Goal: Task Accomplishment & Management: Manage account settings

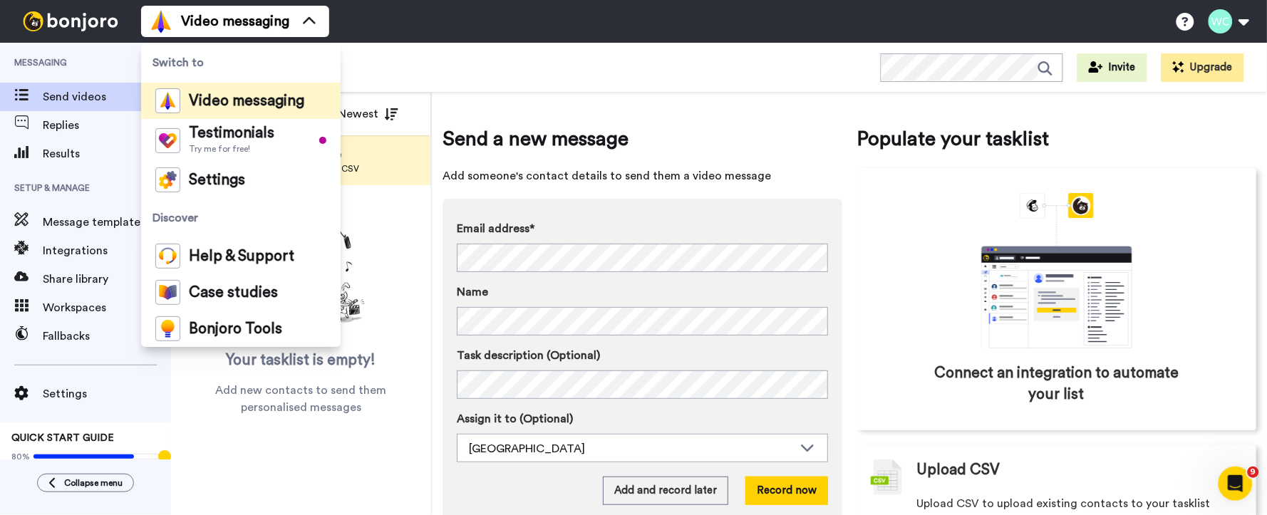
drag, startPoint x: 457, startPoint y: 56, endPoint x: 447, endPoint y: 59, distance: 10.6
click at [457, 56] on div "All WORKSPACES View all All Default Admission Counselor Default New Applicant: …" at bounding box center [719, 68] width 1096 height 50
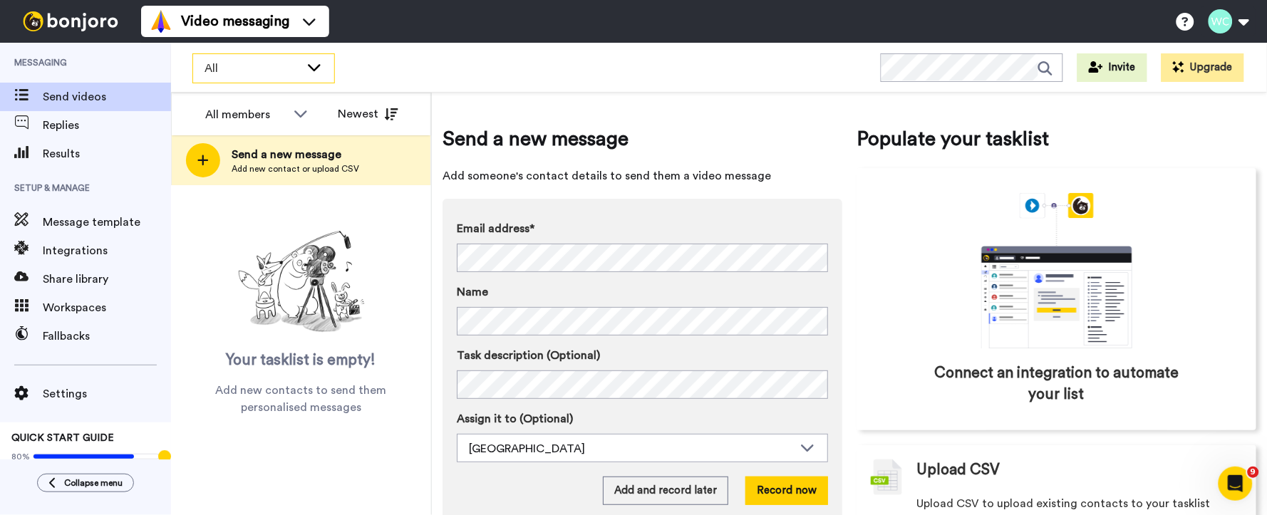
click at [298, 68] on span "All" at bounding box center [251, 68] width 95 height 17
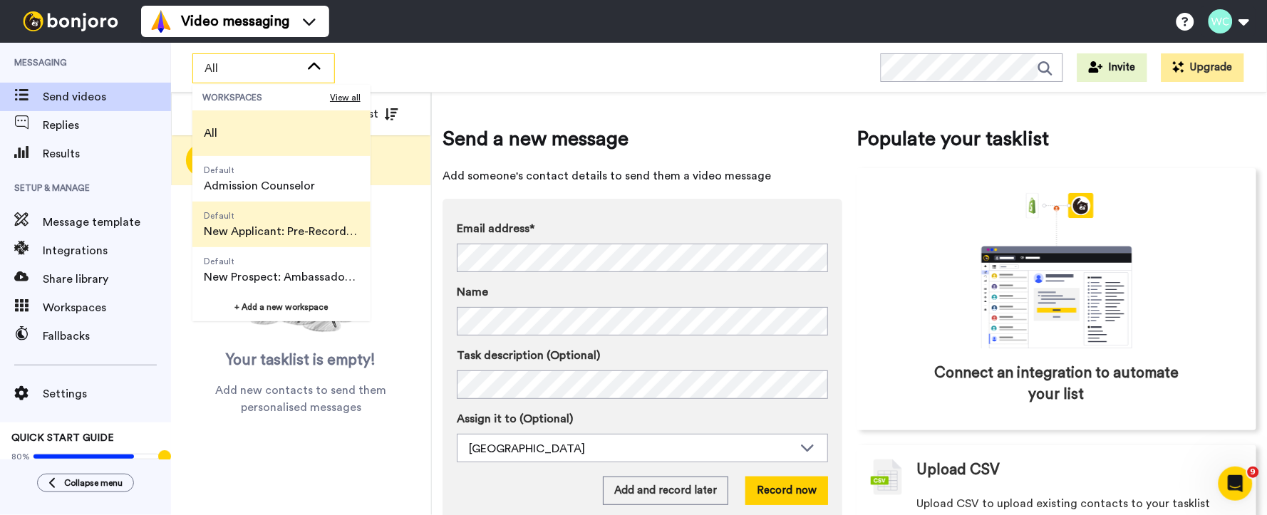
click at [291, 223] on span "New Applicant: Pre-Record Counselor" at bounding box center [281, 231] width 155 height 17
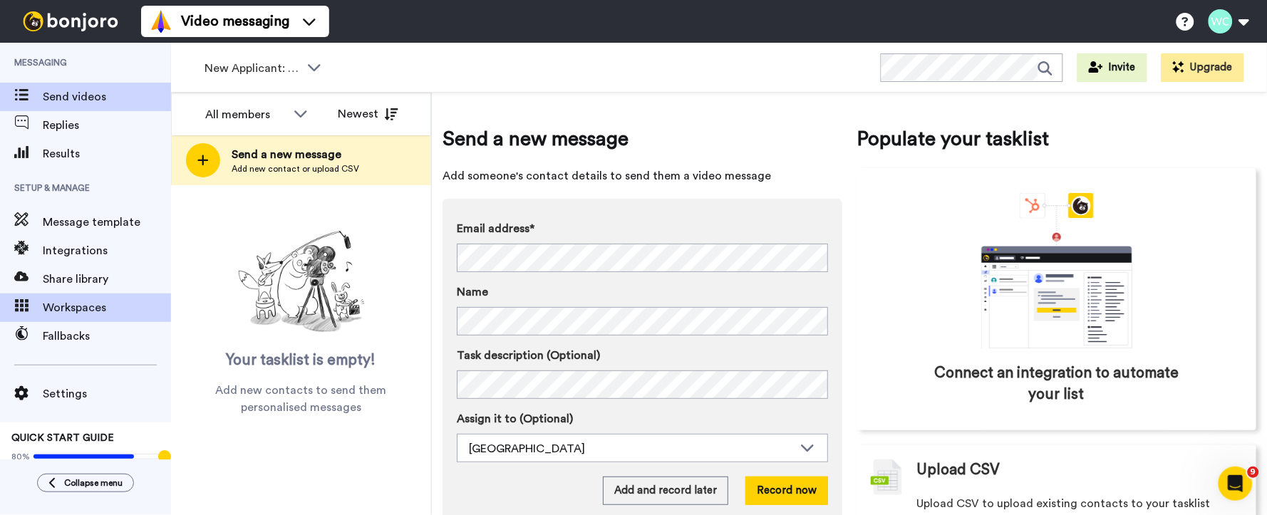
click at [83, 306] on span "Workspaces" at bounding box center [107, 307] width 128 height 17
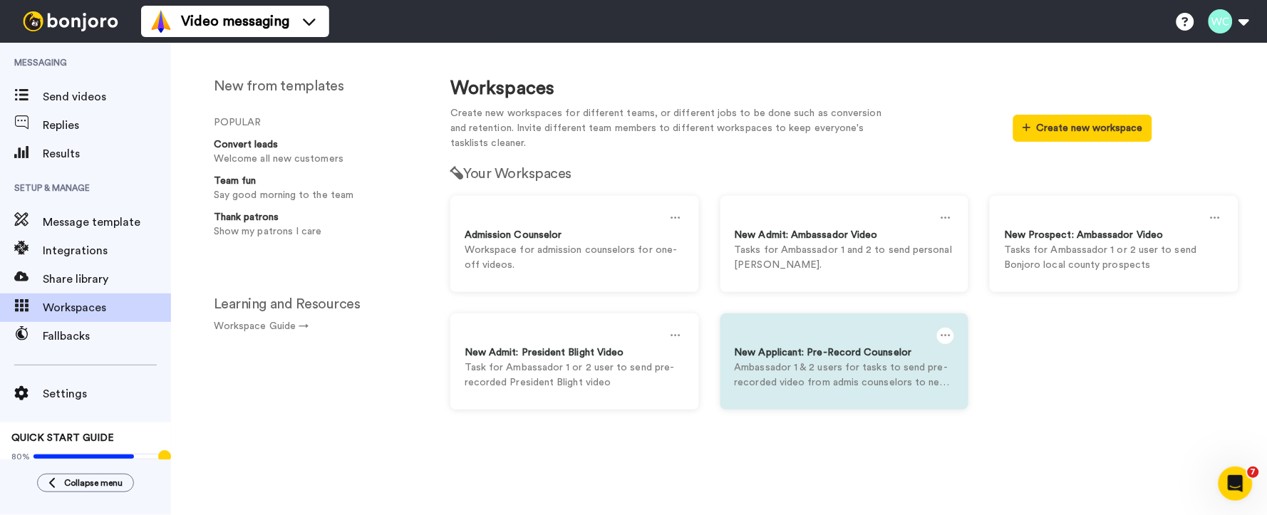
drag, startPoint x: 930, startPoint y: 349, endPoint x: 896, endPoint y: 347, distance: 33.5
click at [944, 328] on icon at bounding box center [945, 336] width 10 height 16
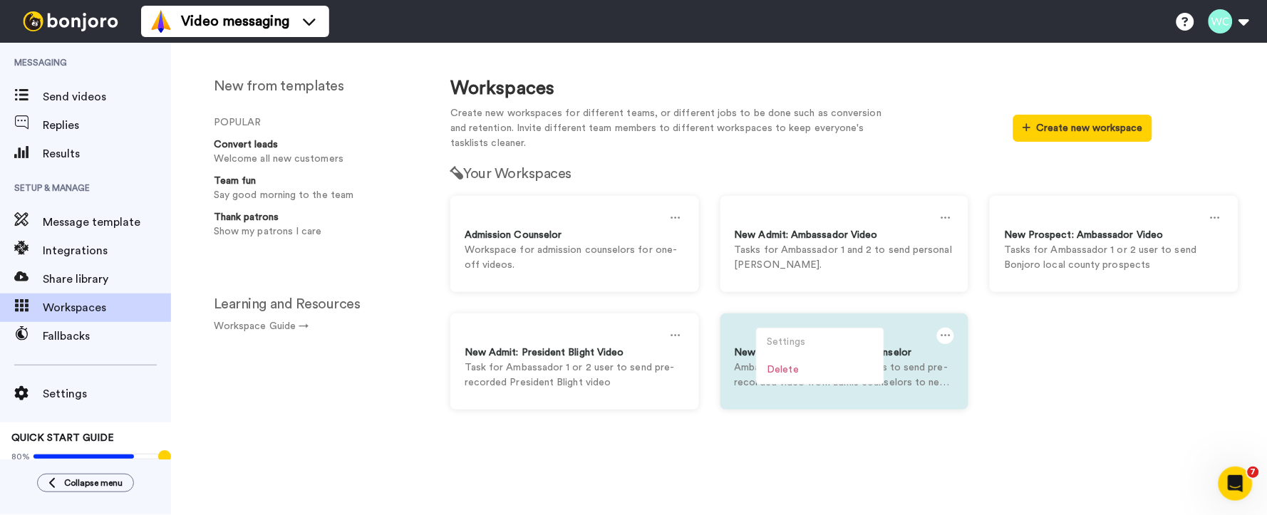
click at [946, 328] on icon at bounding box center [945, 336] width 10 height 16
click at [944, 333] on icon at bounding box center [945, 336] width 10 height 16
click at [773, 338] on div "Settings" at bounding box center [820, 342] width 127 height 28
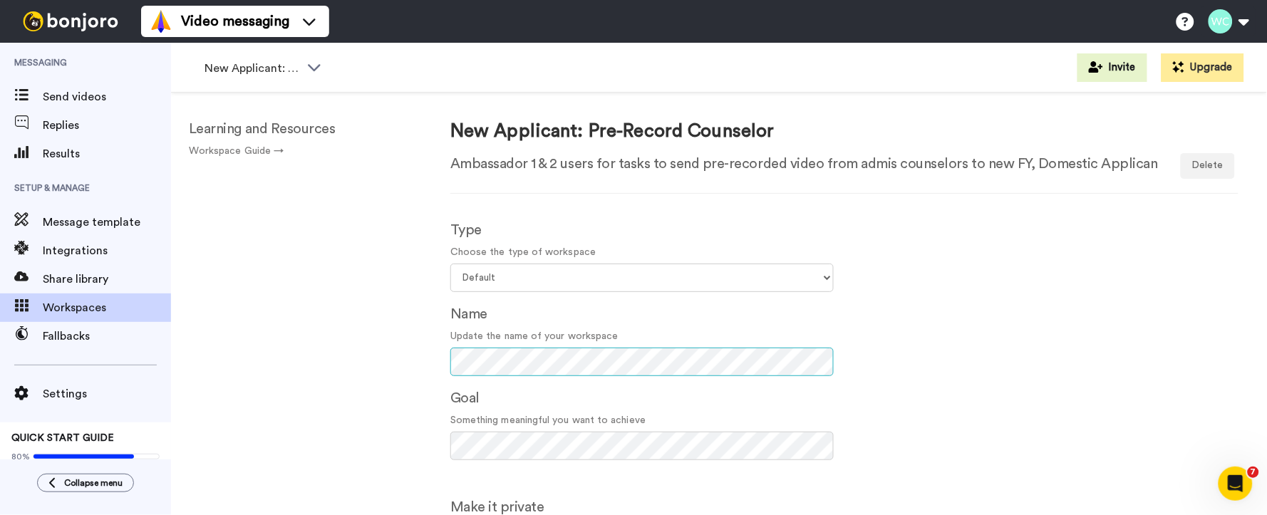
click at [449, 355] on div "Type Choose the type of workspace Select your workspace type Default Onboarding…" at bounding box center [642, 467] width 405 height 519
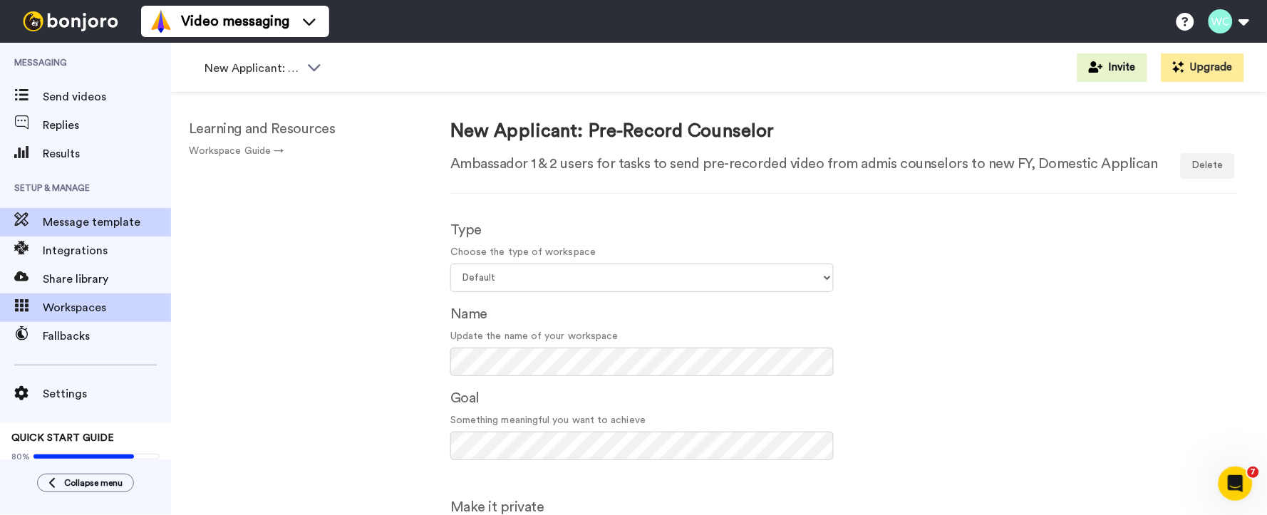
click at [103, 226] on span "Message template" at bounding box center [107, 222] width 128 height 17
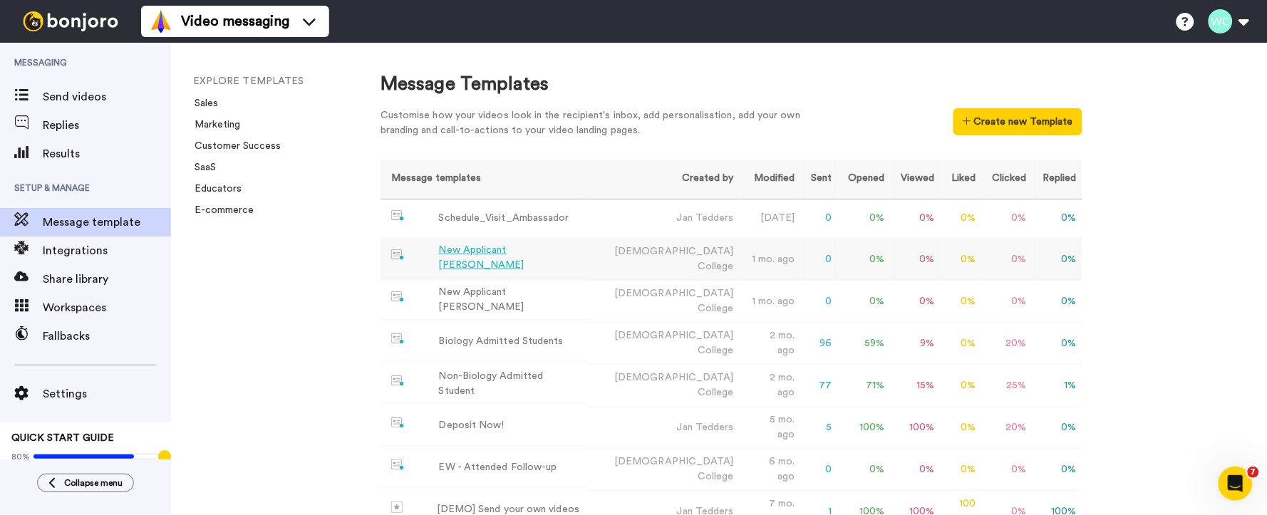
click at [537, 260] on div "New Applicant Mackie Wallace" at bounding box center [510, 258] width 142 height 30
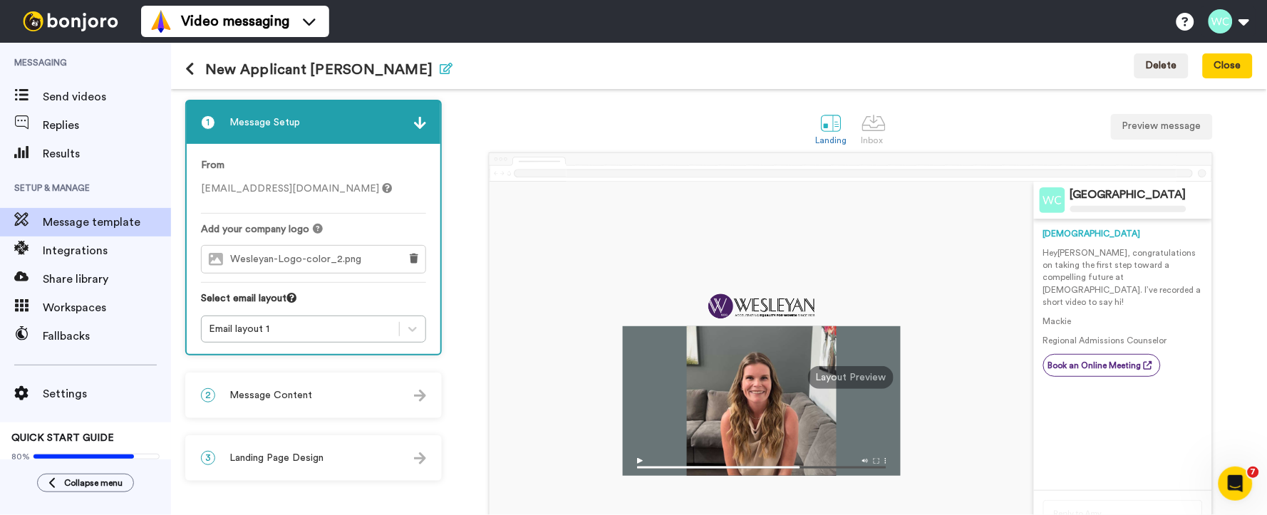
click at [440, 68] on icon "button" at bounding box center [446, 68] width 13 height 11
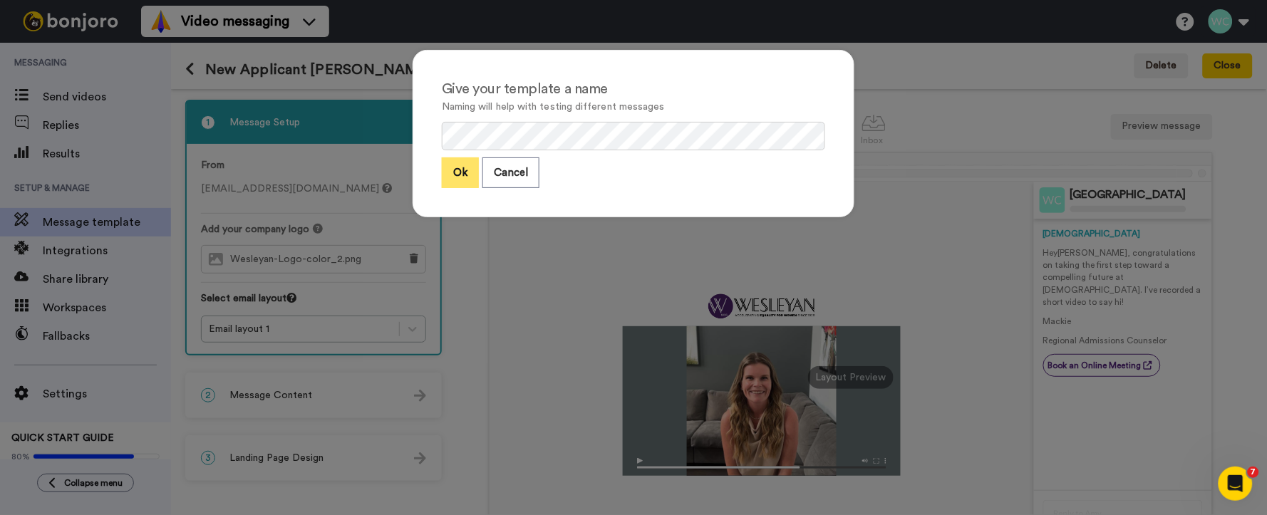
click at [466, 173] on button "Ok" at bounding box center [460, 172] width 37 height 31
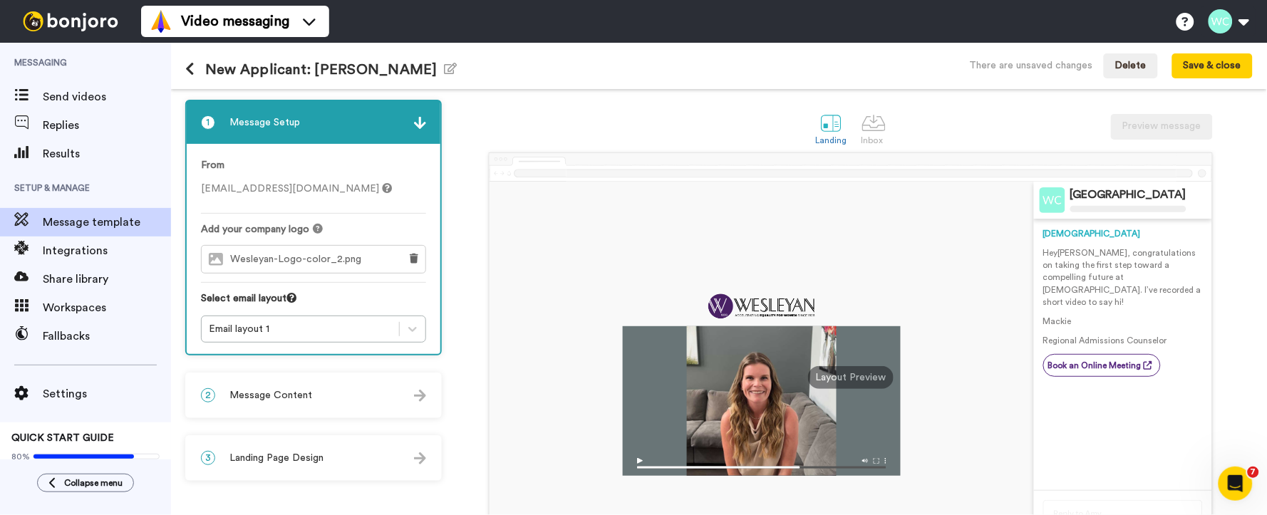
click at [187, 63] on icon at bounding box center [189, 69] width 9 height 14
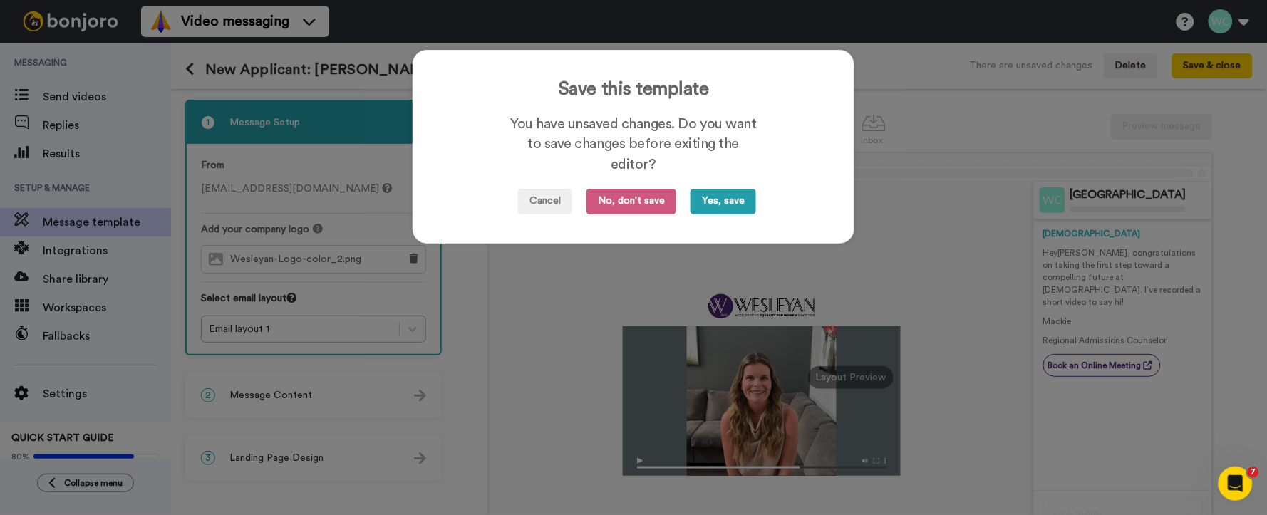
click at [732, 201] on button "Yes, save" at bounding box center [723, 202] width 66 height 26
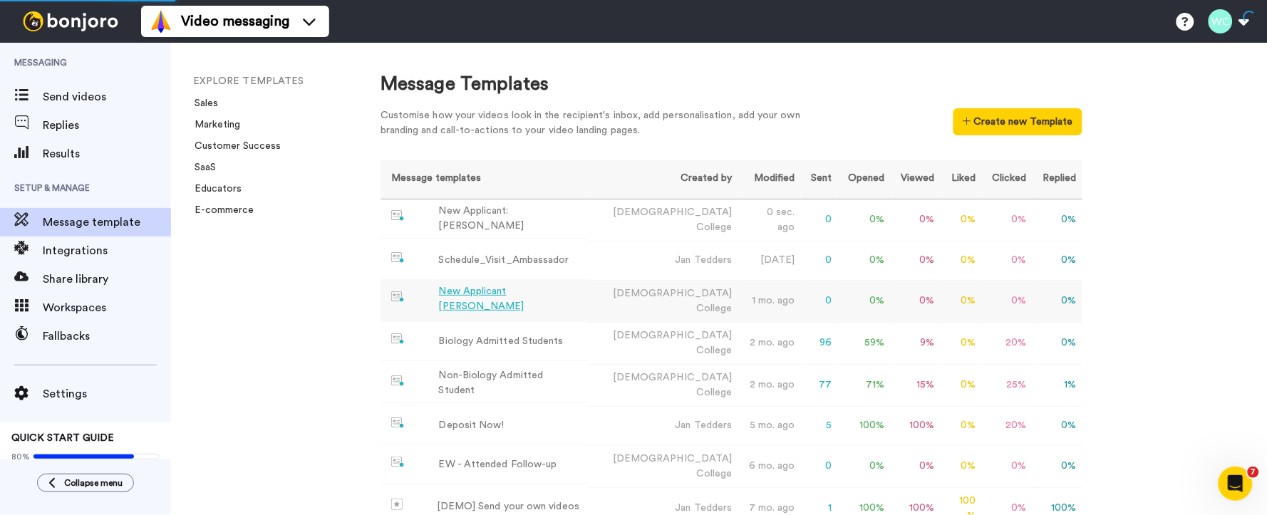
click at [532, 293] on div "New Applicant Skylar Torres" at bounding box center [510, 299] width 143 height 30
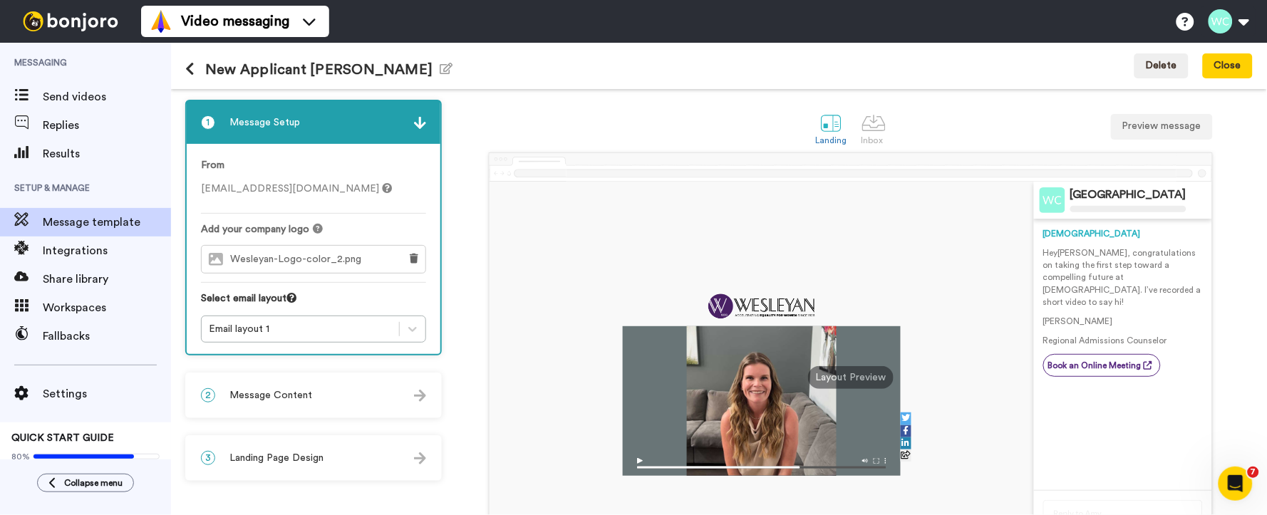
click at [313, 68] on h1 "New Applicant Skylar Torres Edit name" at bounding box center [318, 69] width 267 height 16
click at [440, 64] on icon "button" at bounding box center [446, 68] width 13 height 11
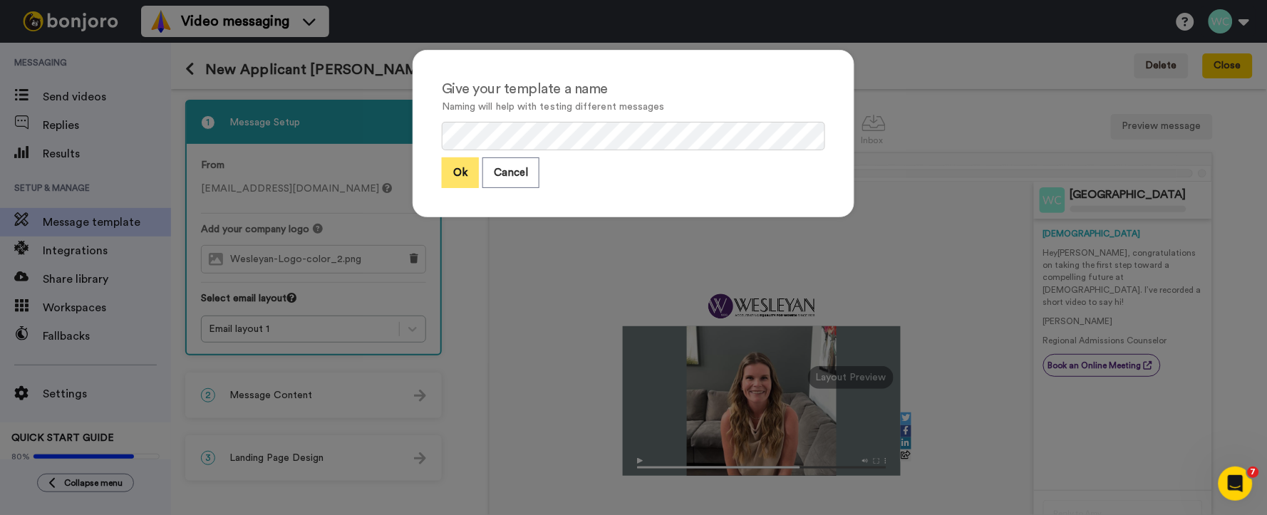
click at [459, 169] on button "Ok" at bounding box center [460, 172] width 37 height 31
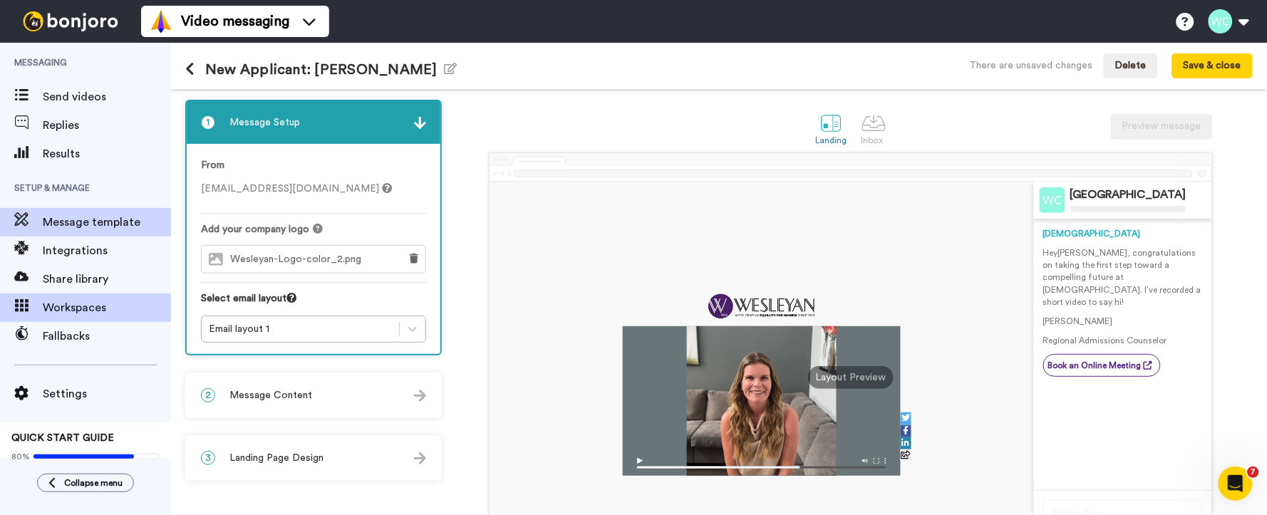
click at [86, 302] on span "Workspaces" at bounding box center [107, 307] width 128 height 17
drag, startPoint x: 1203, startPoint y: 56, endPoint x: 1036, endPoint y: 102, distance: 172.8
click at [1203, 56] on button "Save & close" at bounding box center [1212, 66] width 80 height 26
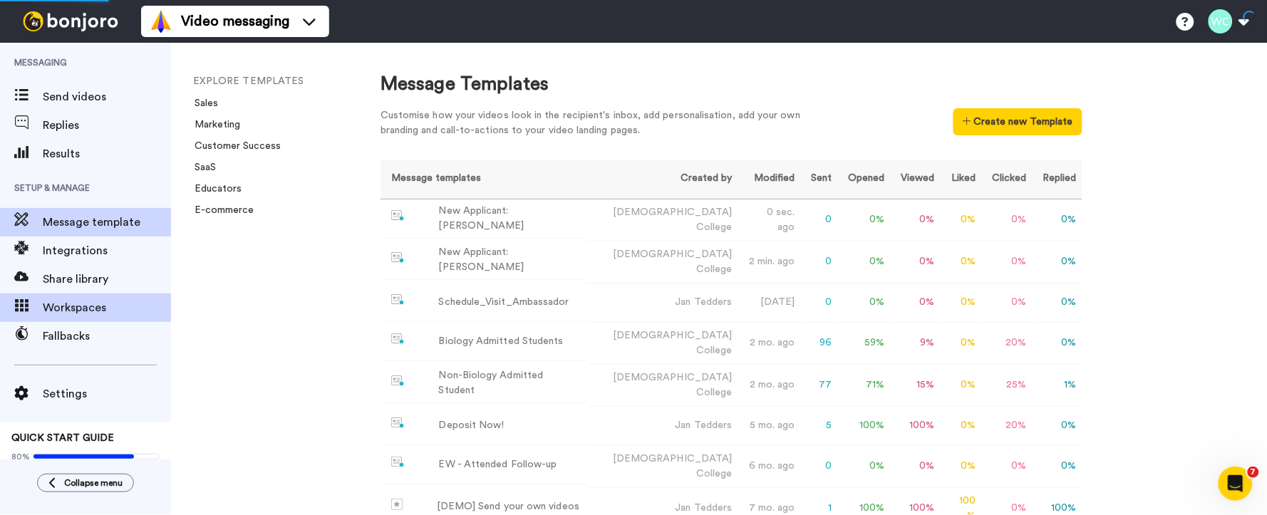
click at [79, 307] on span "Workspaces" at bounding box center [107, 307] width 128 height 17
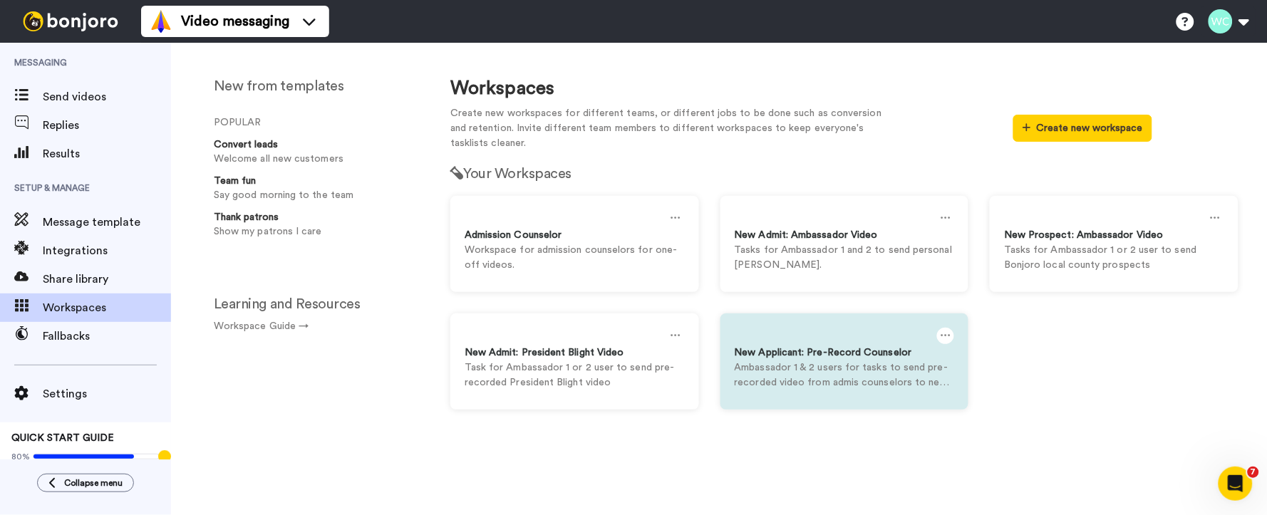
click at [942, 333] on icon at bounding box center [945, 336] width 10 height 16
click at [846, 339] on div "Settings" at bounding box center [820, 342] width 127 height 28
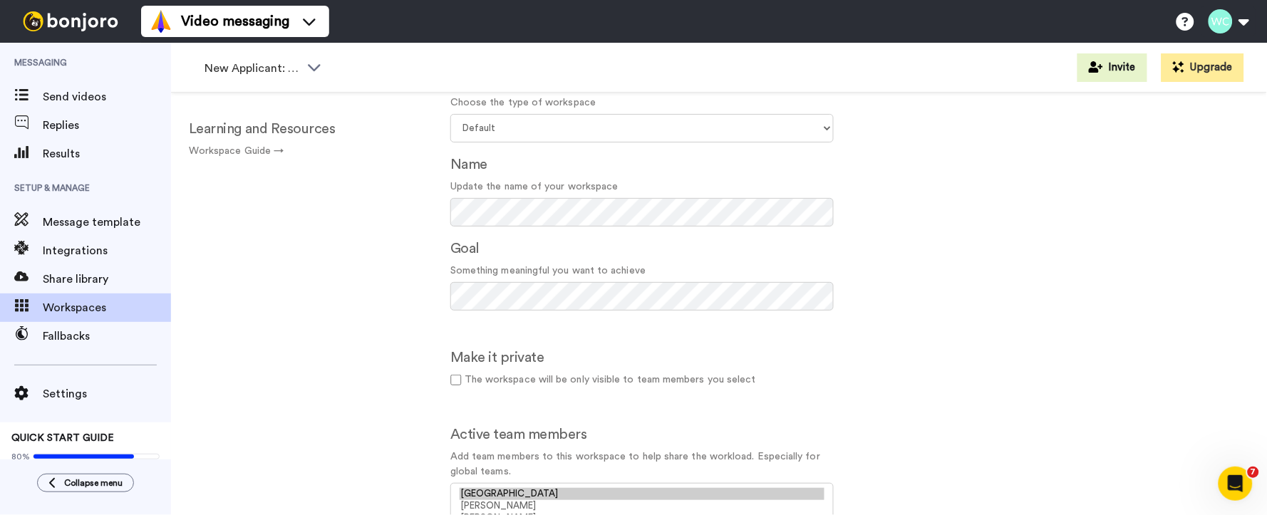
click at [1081, 319] on div "Type Choose the type of workspace Select your workspace type Default Onboarding…" at bounding box center [844, 317] width 809 height 519
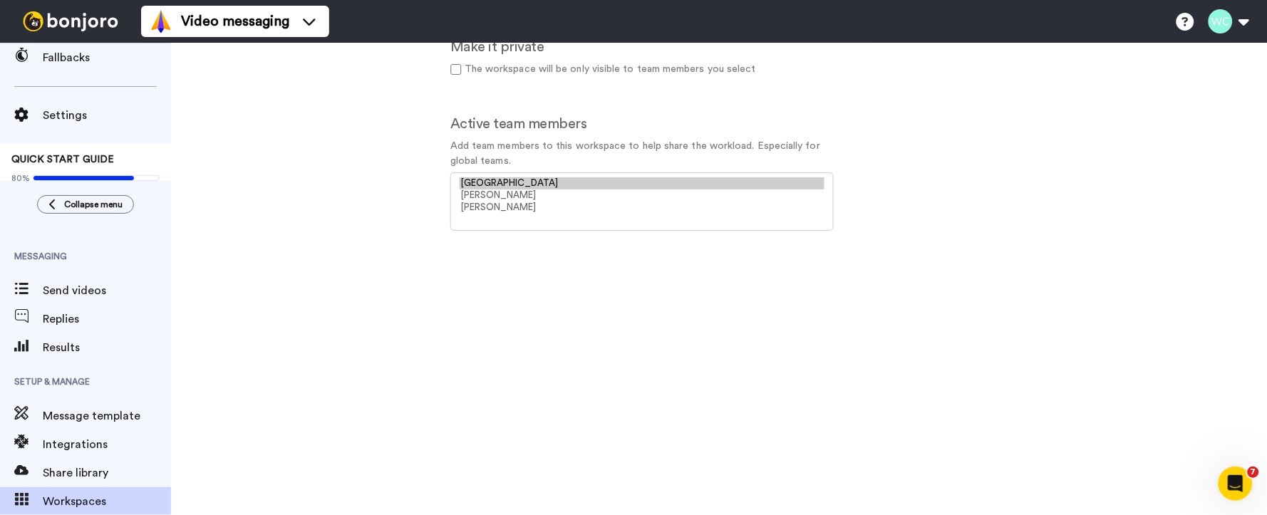
scroll to position [279, 0]
click at [467, 229] on form "Type Choose the type of workspace Select your workspace type Default Onboarding…" at bounding box center [641, 13] width 383 height 505
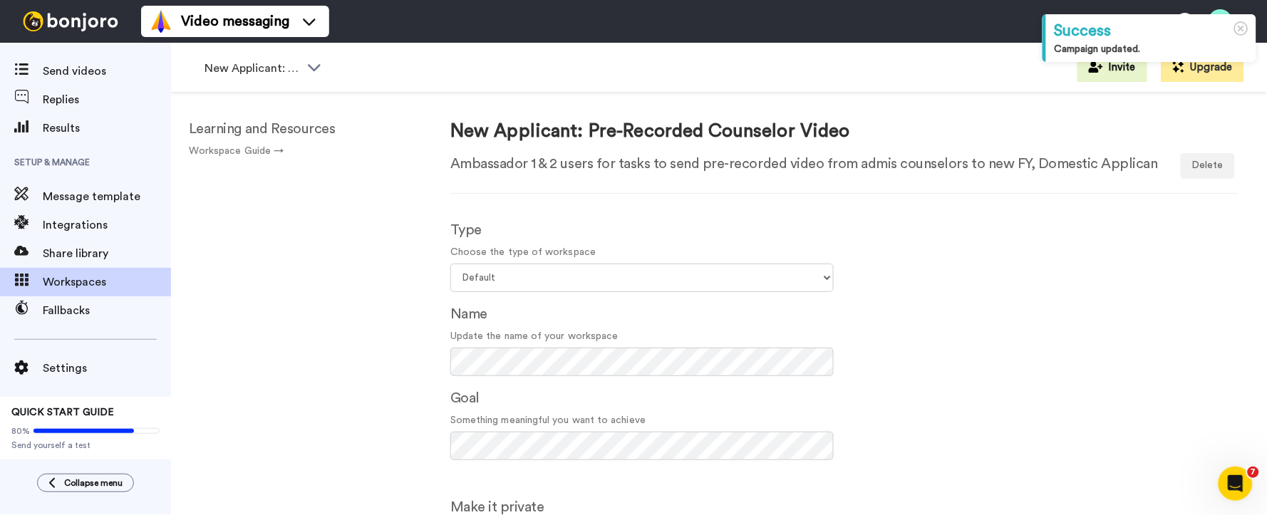
scroll to position [25, 0]
click at [54, 370] on span "Settings" at bounding box center [107, 368] width 128 height 17
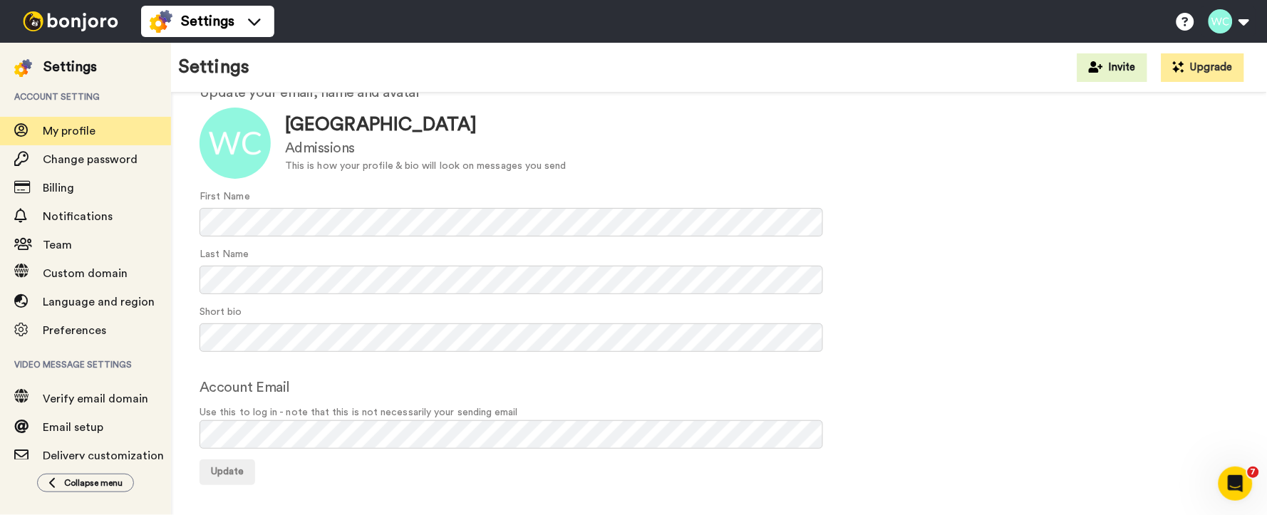
scroll to position [66, 0]
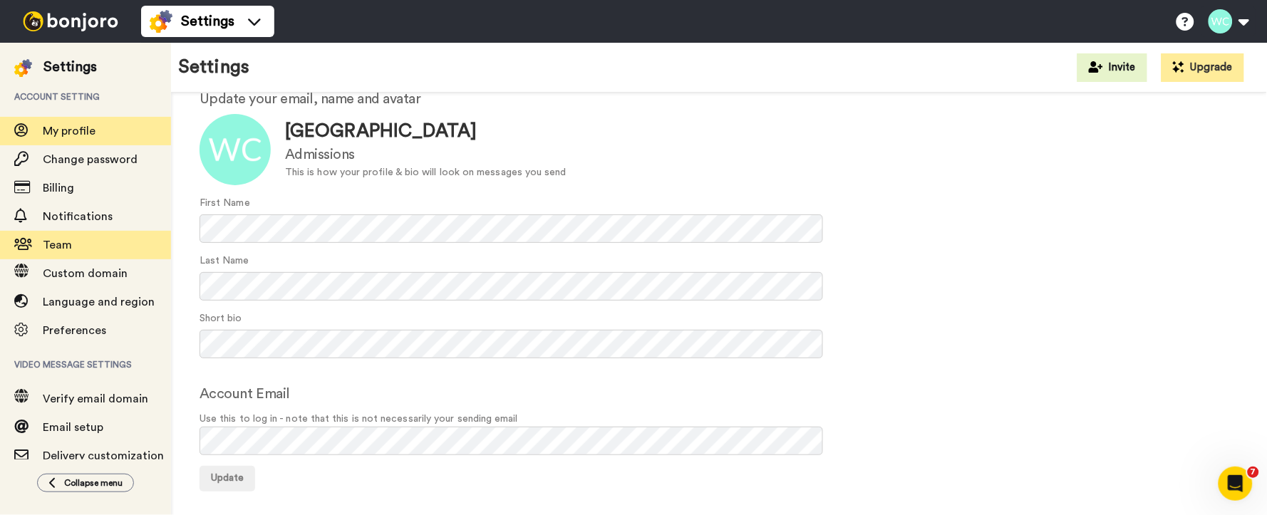
click at [63, 244] on span "Team" at bounding box center [57, 244] width 29 height 11
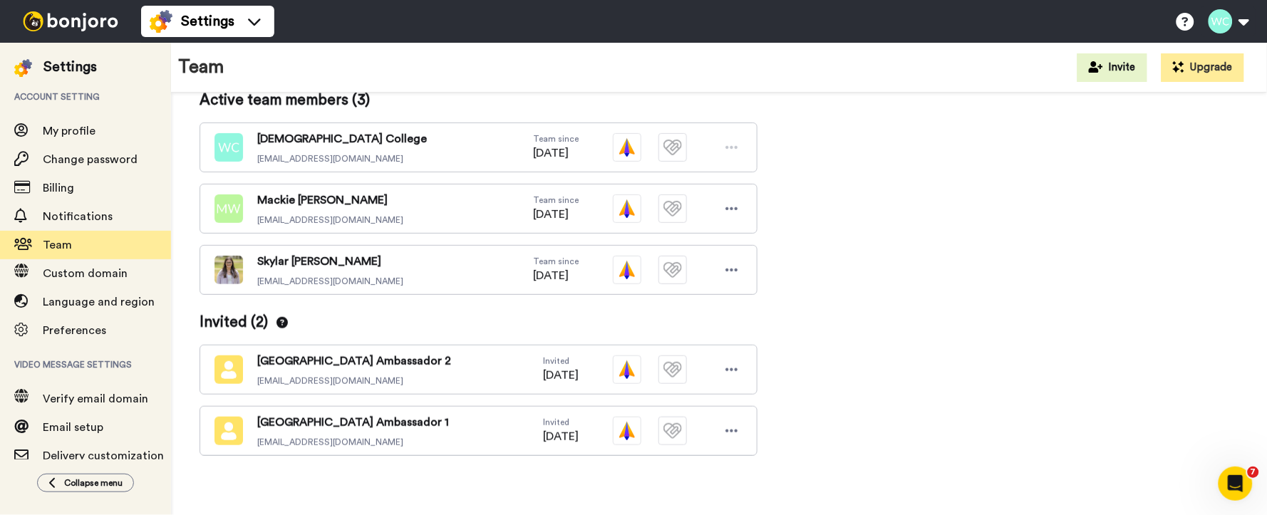
scroll to position [299, 0]
